Goal: Transaction & Acquisition: Purchase product/service

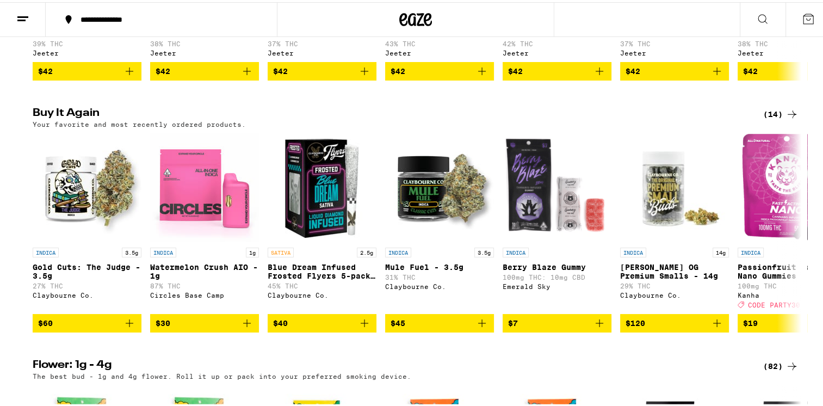
click at [126, 327] on icon "Add to bag" at bounding box center [129, 320] width 13 height 13
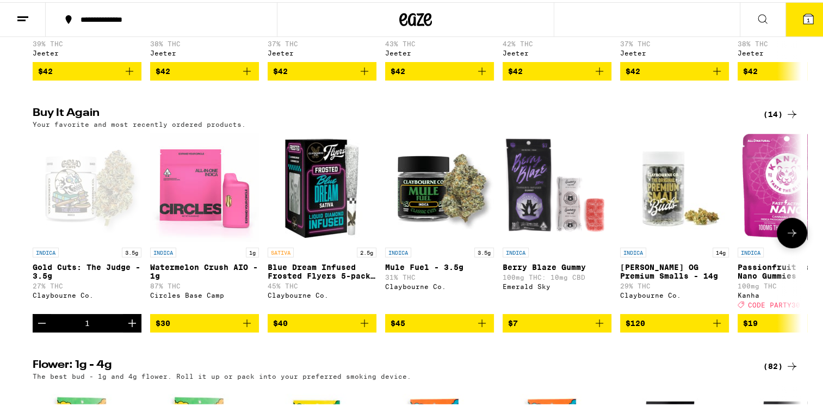
click at [126, 330] on button "Increment" at bounding box center [132, 321] width 18 height 18
click at [128, 325] on icon "Increment" at bounding box center [132, 321] width 8 height 8
click at [127, 327] on icon "Increment" at bounding box center [132, 320] width 13 height 13
click at [131, 327] on icon "Increment" at bounding box center [132, 320] width 13 height 13
click at [126, 327] on icon "Increment" at bounding box center [132, 320] width 13 height 13
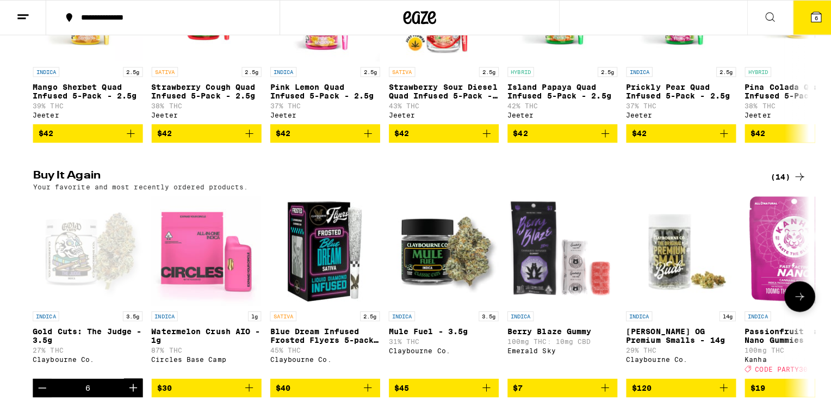
scroll to position [734, 0]
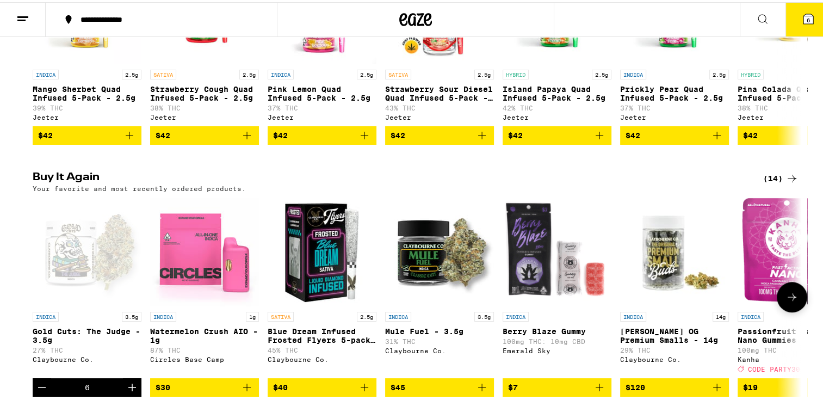
click at [803, 21] on icon at bounding box center [808, 17] width 10 height 10
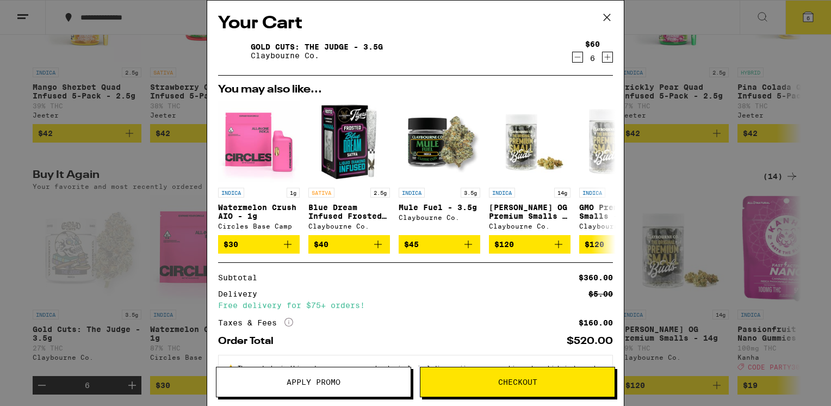
click at [575, 57] on icon "Decrement" at bounding box center [578, 57] width 6 height 0
click at [489, 383] on span "Checkout" at bounding box center [517, 382] width 194 height 8
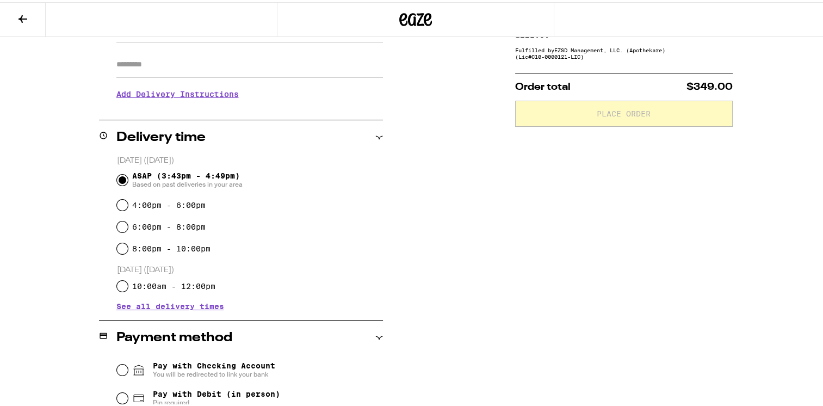
scroll to position [185, 0]
click at [117, 206] on input "4:00pm - 6:00pm" at bounding box center [122, 201] width 11 height 11
radio input "true"
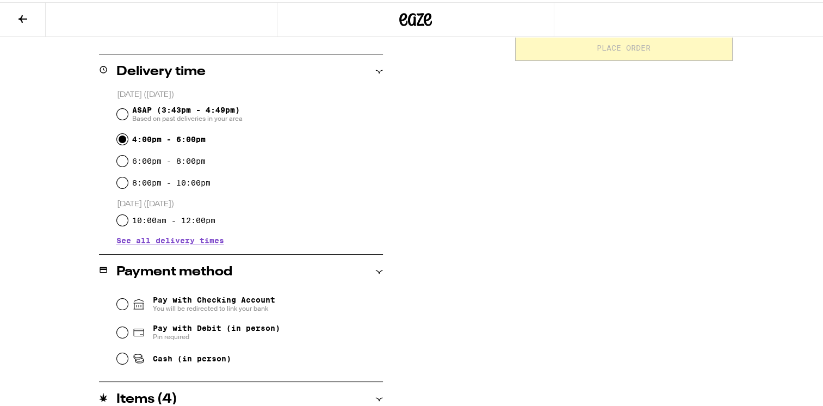
scroll to position [298, 0]
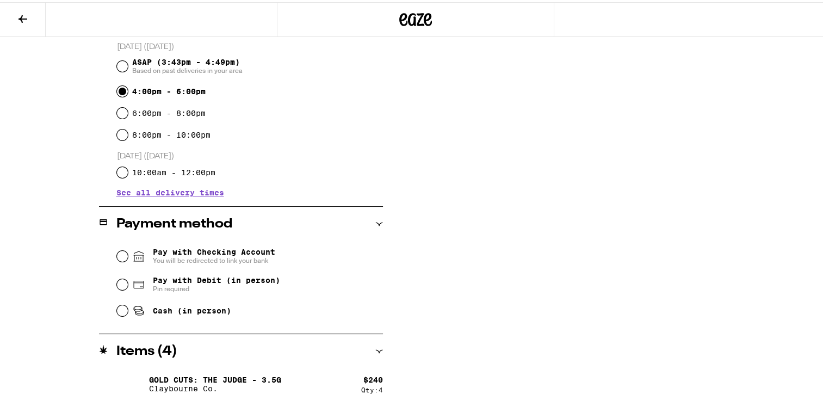
click at [120, 315] on div "Cash (in person)" at bounding box center [250, 308] width 266 height 24
click at [119, 314] on input "Cash (in person)" at bounding box center [122, 308] width 11 height 11
radio input "true"
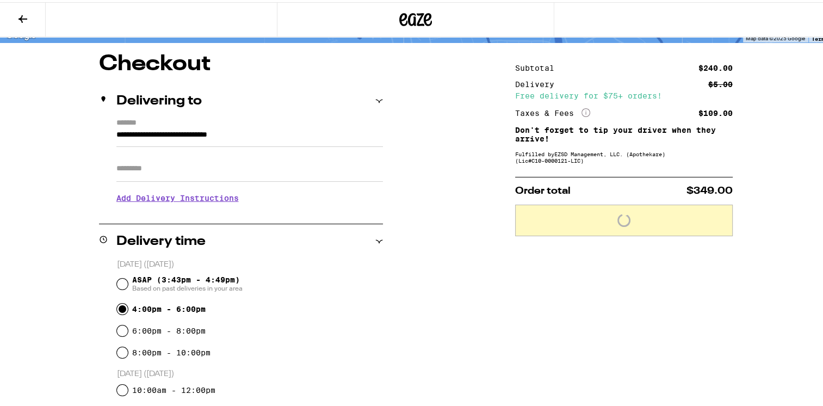
scroll to position [72, 0]
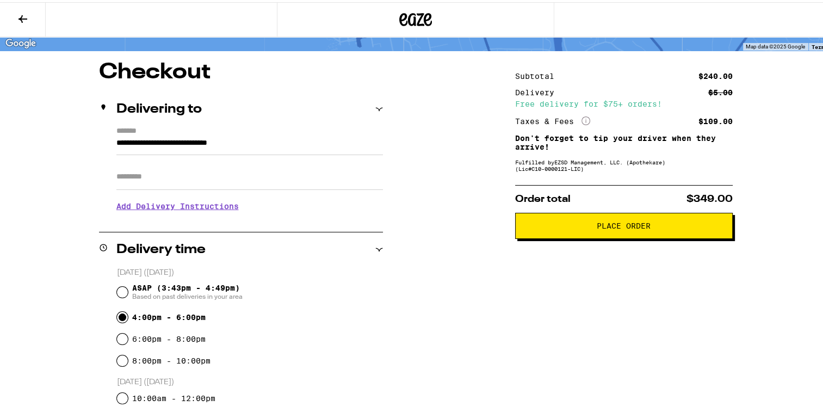
click at [606, 227] on span "Place Order" at bounding box center [624, 224] width 54 height 8
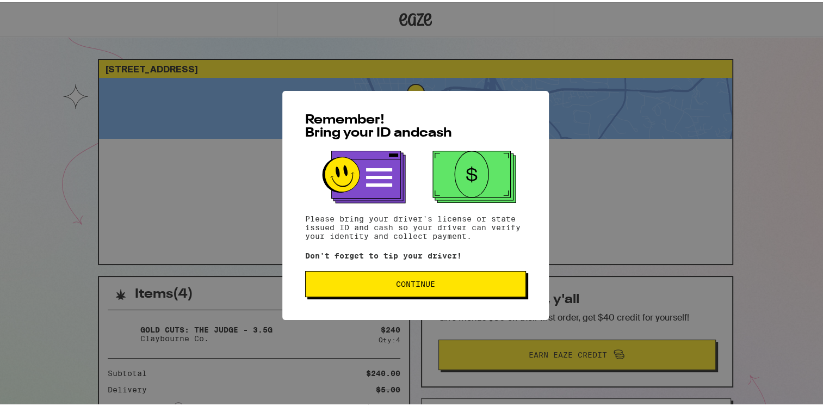
click at [565, 33] on div "Remember! Bring your ID and cash Please bring your driver's license or state is…" at bounding box center [415, 203] width 831 height 406
